Goal: Check status: Check status

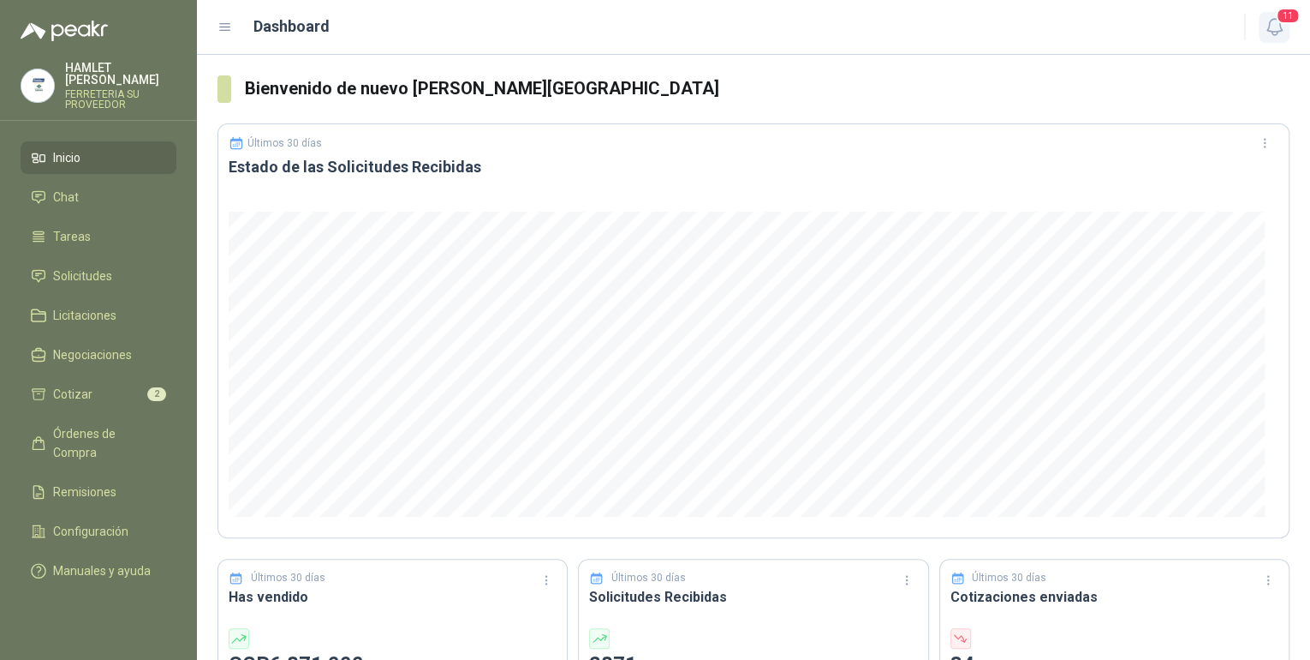
click at [1269, 27] on icon "button" at bounding box center [1274, 27] width 15 height 16
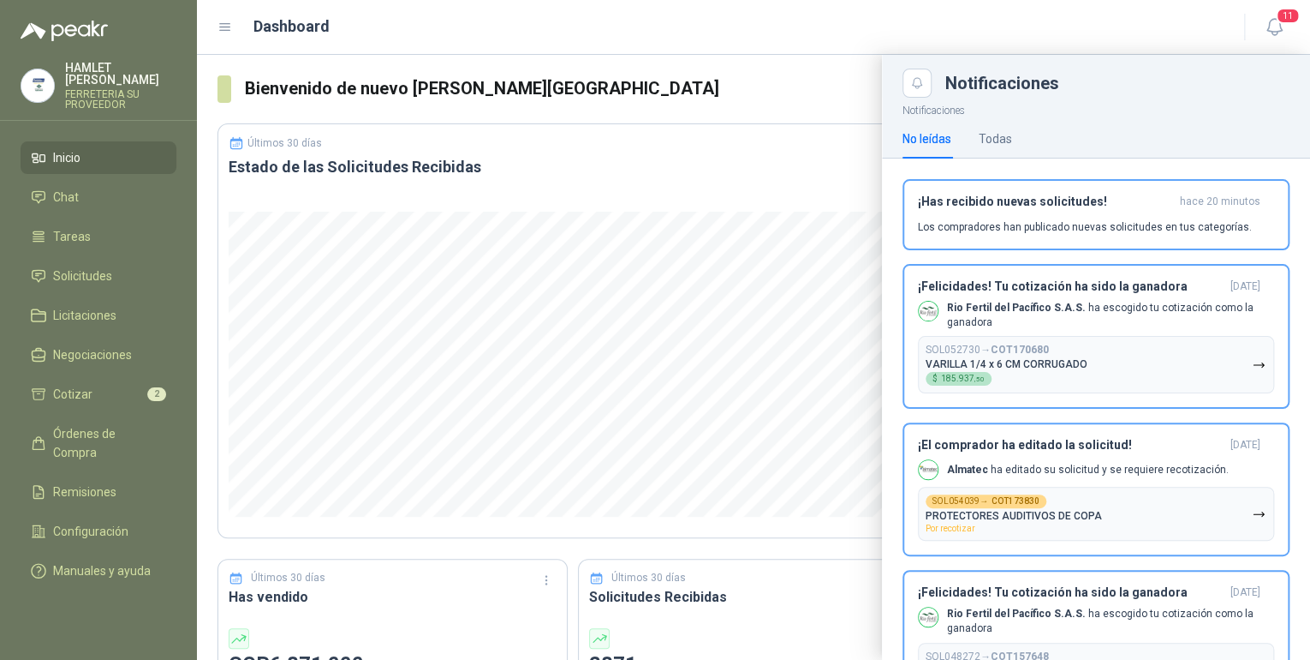
click at [695, 21] on div "Dashboard" at bounding box center [721, 27] width 1006 height 24
click at [112, 266] on li "Solicitudes" at bounding box center [98, 275] width 135 height 19
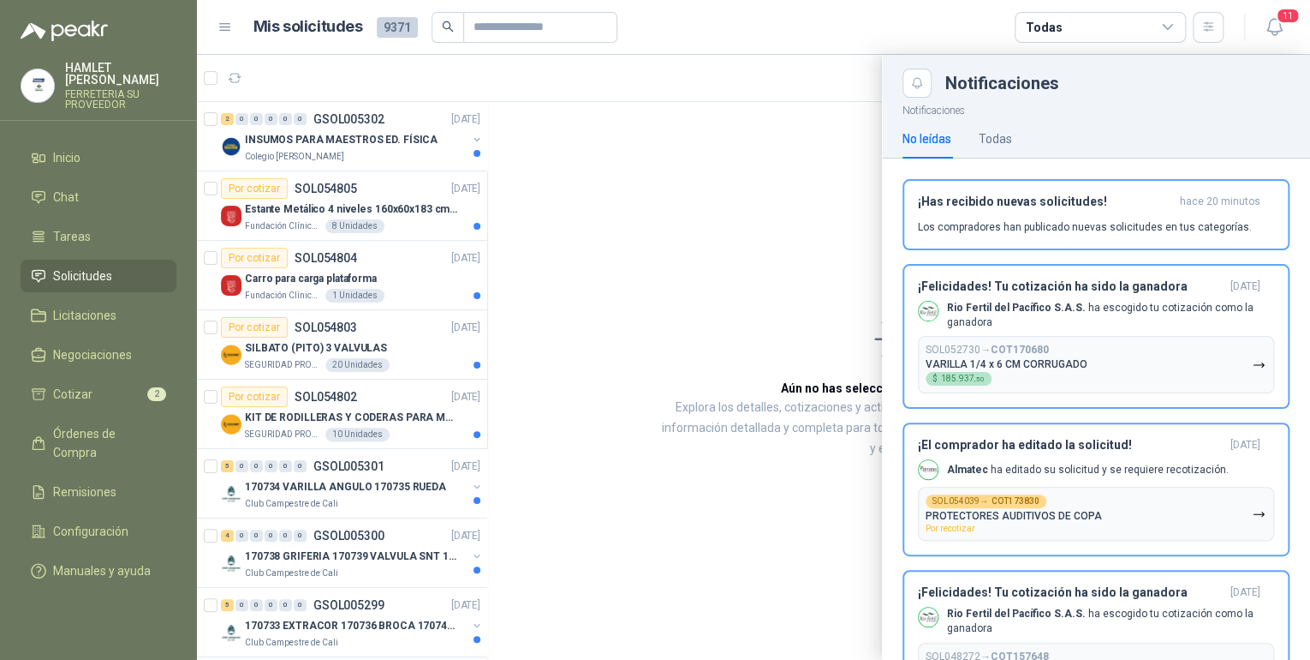
click at [362, 143] on div at bounding box center [753, 357] width 1113 height 605
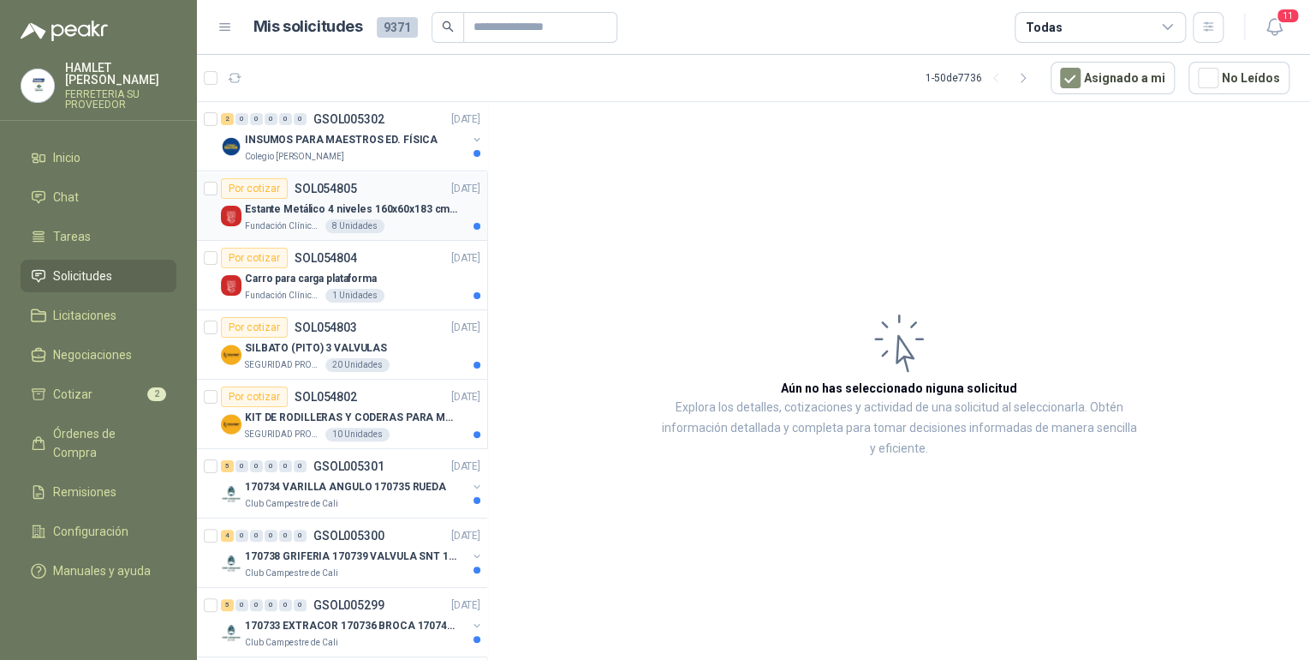
click at [366, 207] on p "Estante Metálico 4 niveles 160x60x183 cm Fixser" at bounding box center [351, 209] width 213 height 16
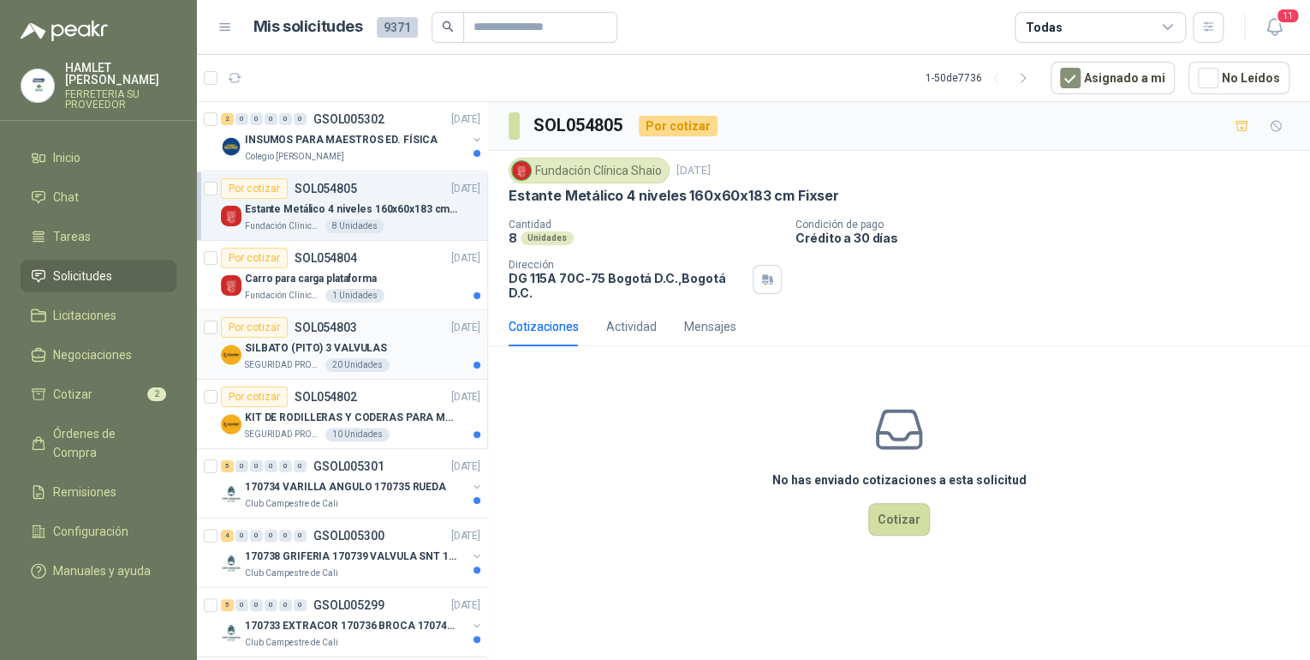
click at [339, 362] on div "20 Unidades" at bounding box center [357, 365] width 64 height 14
